Goal: Information Seeking & Learning: Learn about a topic

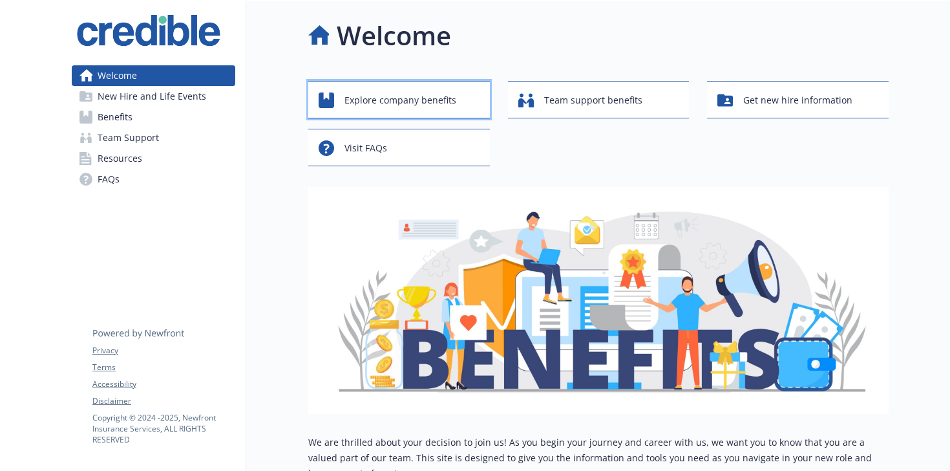
click at [359, 103] on span "Explore company benefits" at bounding box center [400, 100] width 112 height 25
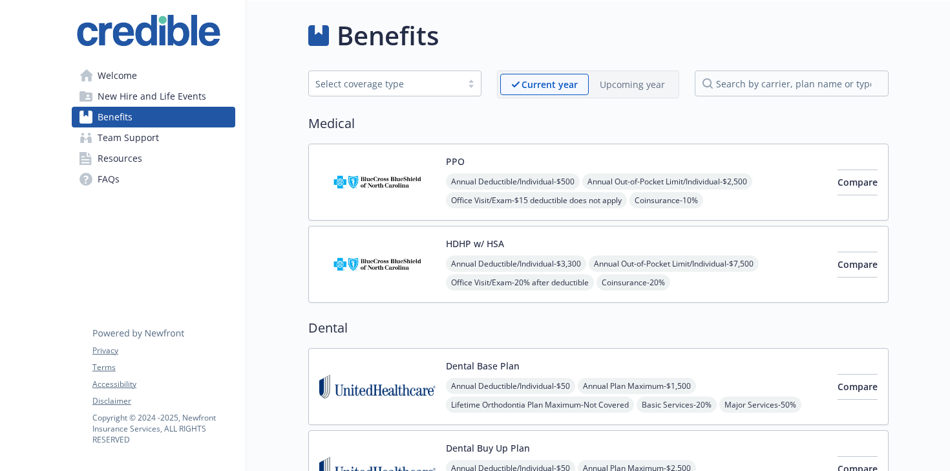
click at [181, 92] on span "New Hire and Life Events" at bounding box center [152, 96] width 109 height 21
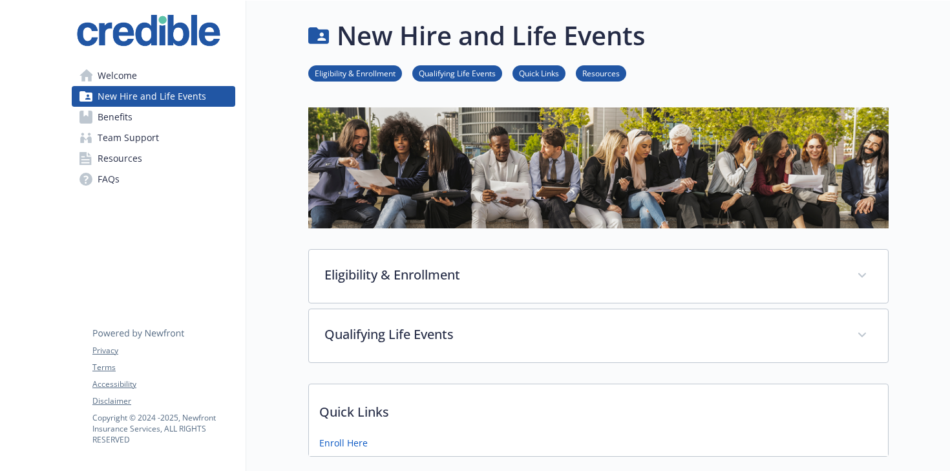
scroll to position [277, 0]
